Goal: Participate in discussion: Engage in conversation with other users on a specific topic

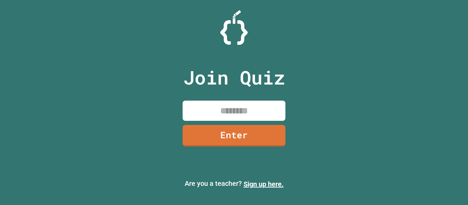
click at [246, 110] on input at bounding box center [234, 111] width 103 height 20
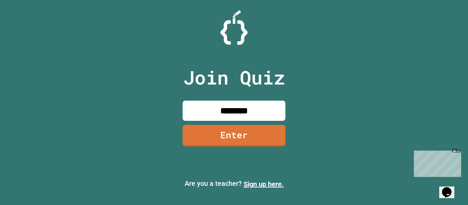
type input "********"
click at [231, 132] on link "Enter" at bounding box center [234, 135] width 100 height 23
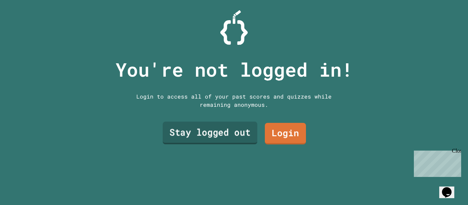
click at [241, 137] on link "Stay logged out" at bounding box center [210, 133] width 95 height 23
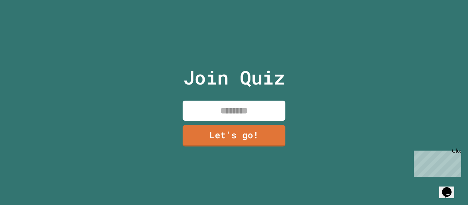
click at [236, 106] on input at bounding box center [234, 111] width 103 height 20
type input "*****"
click at [244, 129] on link "Let's go!" at bounding box center [234, 135] width 97 height 23
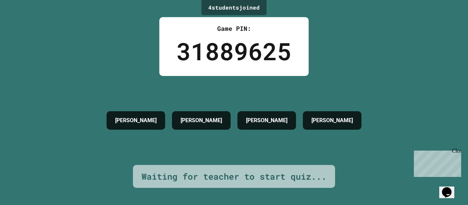
click at [457, 153] on div "Close" at bounding box center [456, 152] width 9 height 9
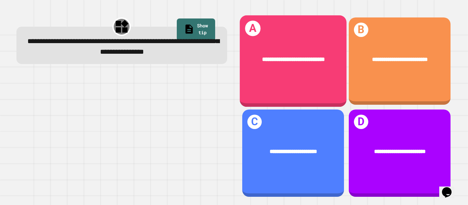
click at [290, 82] on div "**********" at bounding box center [293, 61] width 107 height 92
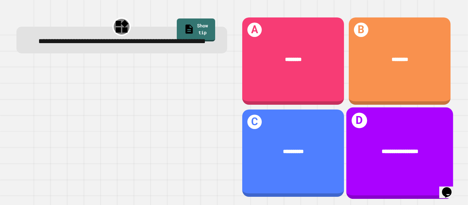
click at [410, 161] on div "**********" at bounding box center [399, 152] width 107 height 32
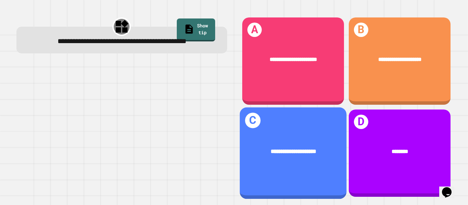
click at [315, 143] on div "**********" at bounding box center [293, 152] width 107 height 32
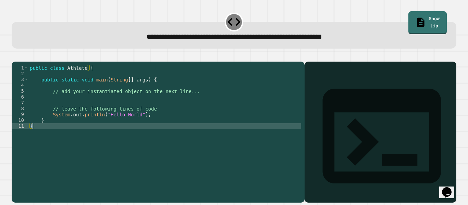
click at [180, 137] on div "public class Athlete { public static void main ( String [ ] args ) { // add you…" at bounding box center [164, 129] width 273 height 128
click at [180, 127] on div "public class Athlete { public static void main ( String [ ] args ) { // add you…" at bounding box center [164, 129] width 273 height 128
click at [179, 133] on div "public class Athlete { public static void main ( String [ ] args ) { // add you…" at bounding box center [164, 129] width 273 height 128
click at [163, 106] on div "public class Athlete { public static void main ( String [ ] args ) { // add you…" at bounding box center [164, 129] width 273 height 128
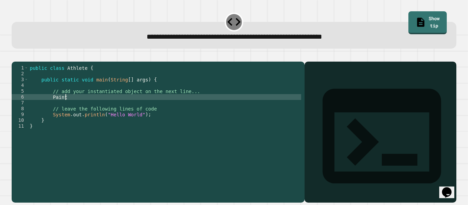
type textarea "*"
click at [99, 108] on div "public class Athlete { public static void main ( String [ ] args ) { // add you…" at bounding box center [164, 129] width 273 height 128
type textarea "**********"
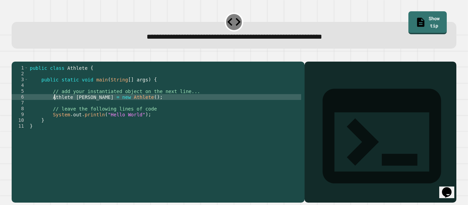
click at [15, 56] on icon "button" at bounding box center [15, 56] width 0 height 0
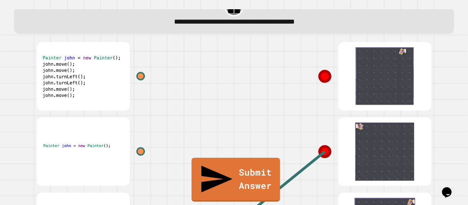
scroll to position [19, 0]
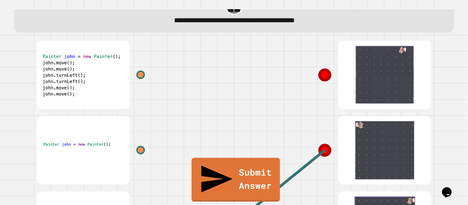
click at [323, 149] on icon at bounding box center [325, 150] width 11 height 11
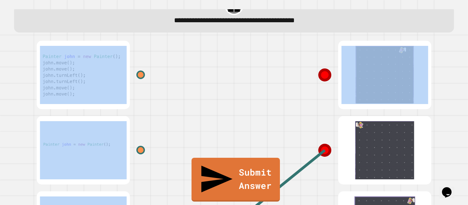
drag, startPoint x: 323, startPoint y: 152, endPoint x: 325, endPoint y: 111, distance: 41.2
click at [325, 111] on div "Submit Answer" at bounding box center [234, 188] width 450 height 302
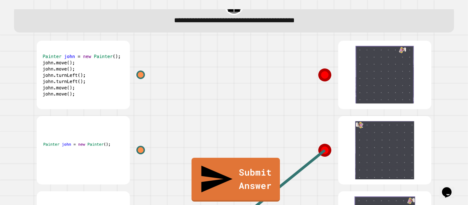
click at [324, 154] on icon at bounding box center [325, 150] width 13 height 13
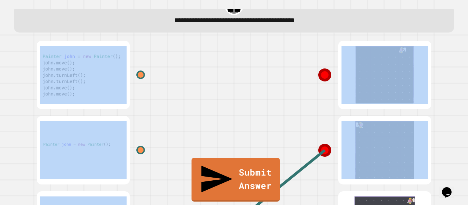
drag, startPoint x: 323, startPoint y: 152, endPoint x: 322, endPoint y: 116, distance: 36.7
click at [322, 116] on div "Submit Answer" at bounding box center [234, 188] width 450 height 302
click at [322, 116] on div at bounding box center [337, 150] width 206 height 75
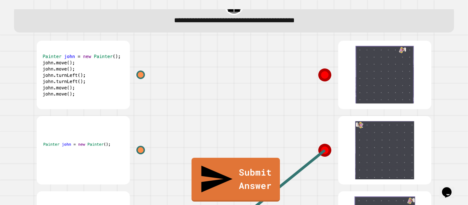
click at [322, 116] on div at bounding box center [337, 150] width 206 height 75
click at [320, 158] on icon at bounding box center [324, 150] width 17 height 17
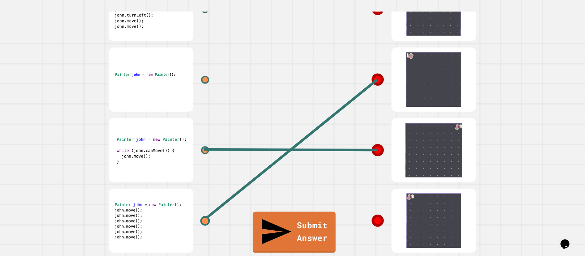
scroll to position [71, 0]
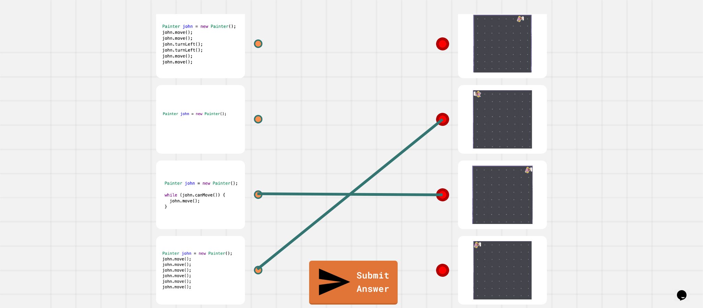
click at [265, 205] on line at bounding box center [349, 194] width 185 height 150
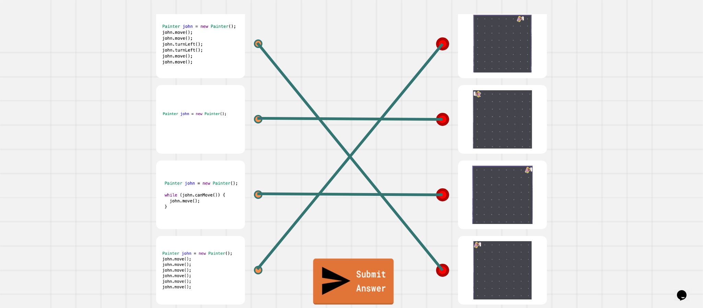
click at [338, 205] on link "Submit Answer" at bounding box center [353, 282] width 81 height 46
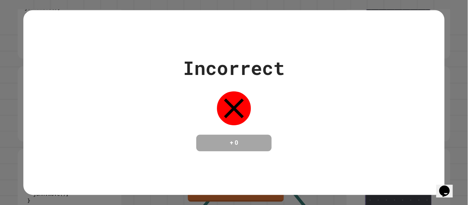
scroll to position [70, 0]
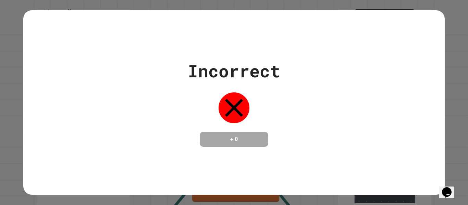
click at [454, 95] on div "Incorrect + 0" at bounding box center [234, 102] width 468 height 205
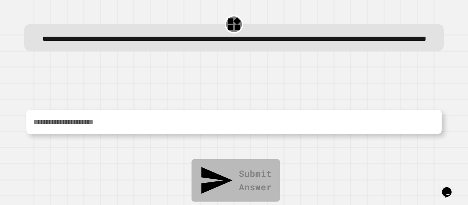
click at [174, 132] on textarea at bounding box center [233, 122] width 415 height 24
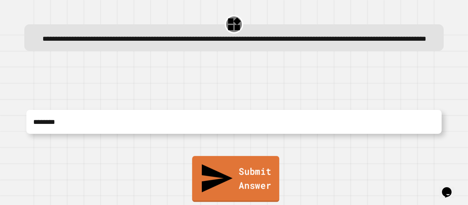
type textarea "********"
click at [206, 189] on link "Submit Answer" at bounding box center [235, 179] width 87 height 46
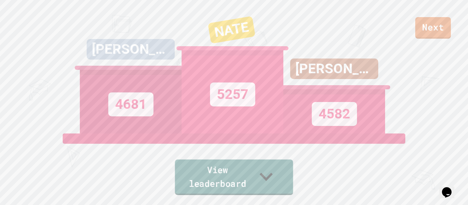
click at [188, 185] on link "View leaderboard" at bounding box center [234, 178] width 118 height 36
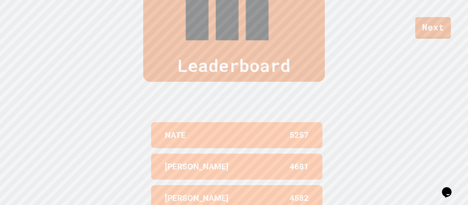
scroll to position [199, 0]
